Goal: Information Seeking & Learning: Learn about a topic

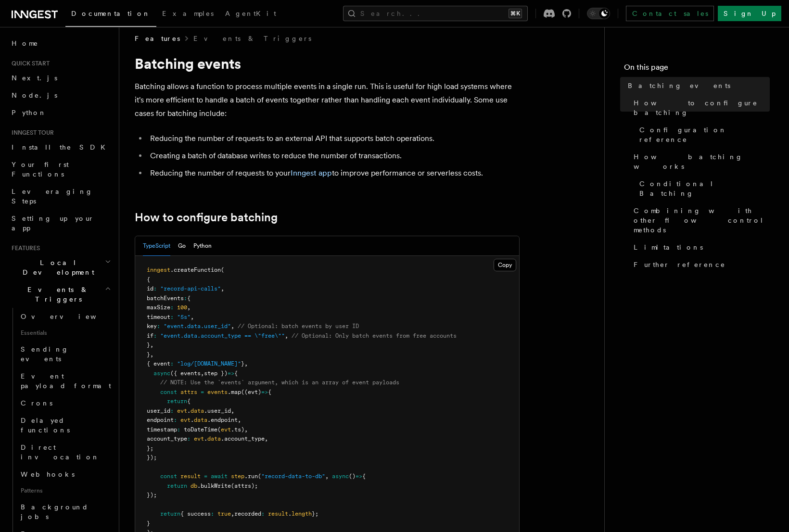
scroll to position [9, 0]
click at [211, 246] on button "Python" at bounding box center [202, 246] width 18 height 20
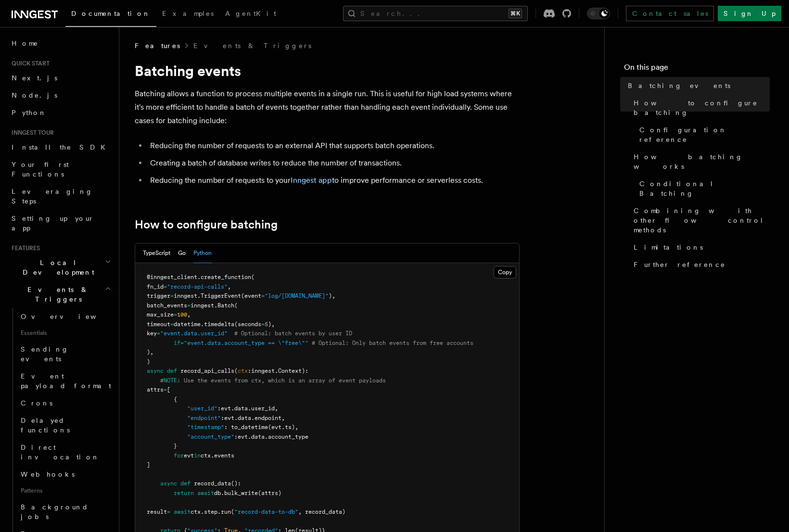
scroll to position [0, 0]
click at [432, 167] on li "Creating a batch of database writes to reduce the number of transactions." at bounding box center [333, 164] width 372 height 13
click at [375, 127] on p "Batching allows a function to process multiple events in a single run. This is …" at bounding box center [327, 109] width 385 height 40
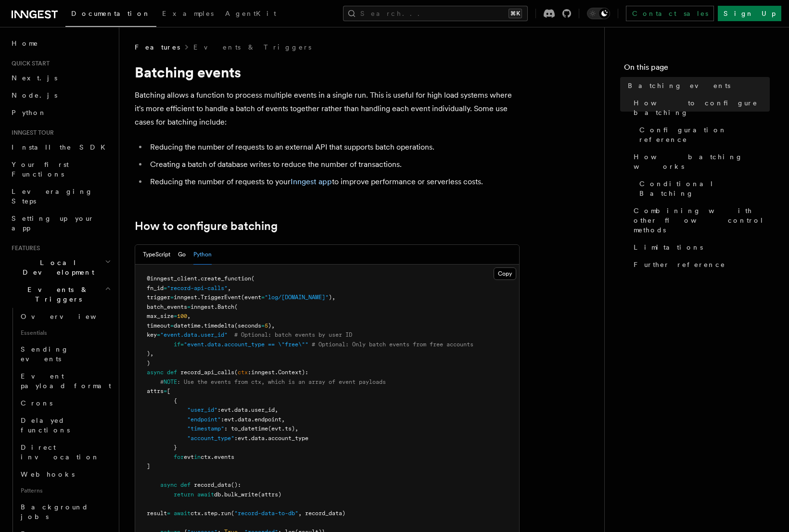
click at [26, 112] on span "Python" at bounding box center [29, 113] width 35 height 8
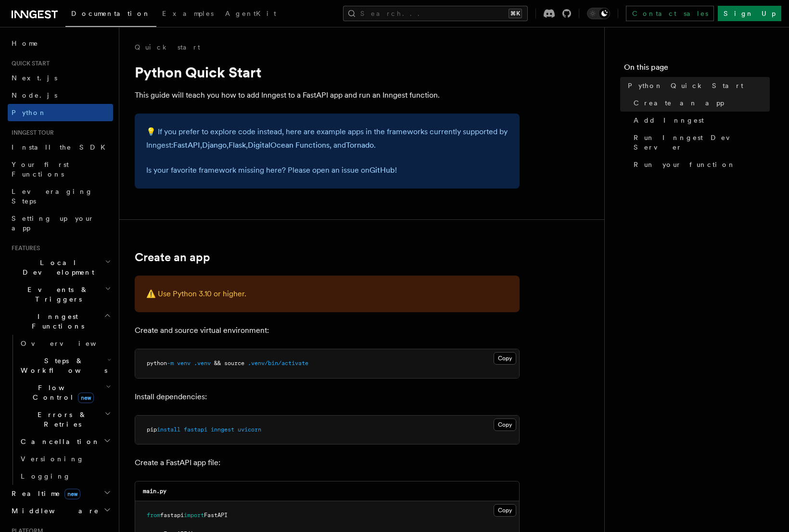
click at [36, 383] on span "Flow Control new" at bounding box center [61, 392] width 89 height 19
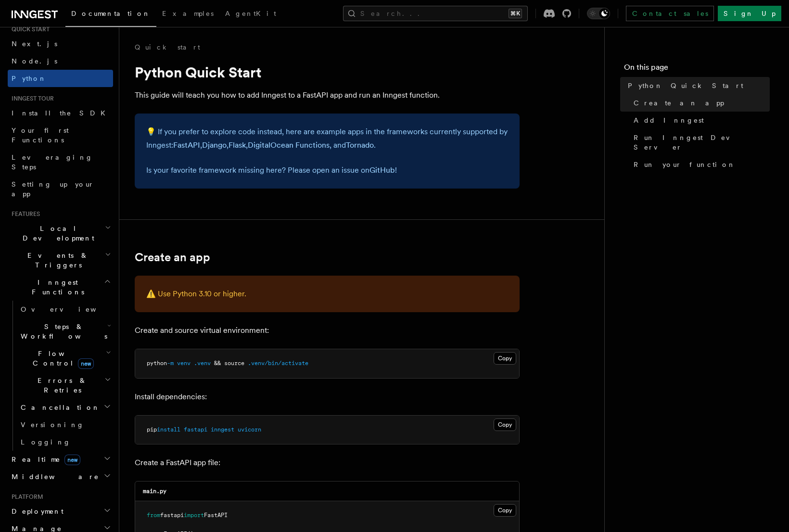
scroll to position [77, 0]
